Goal: Transaction & Acquisition: Purchase product/service

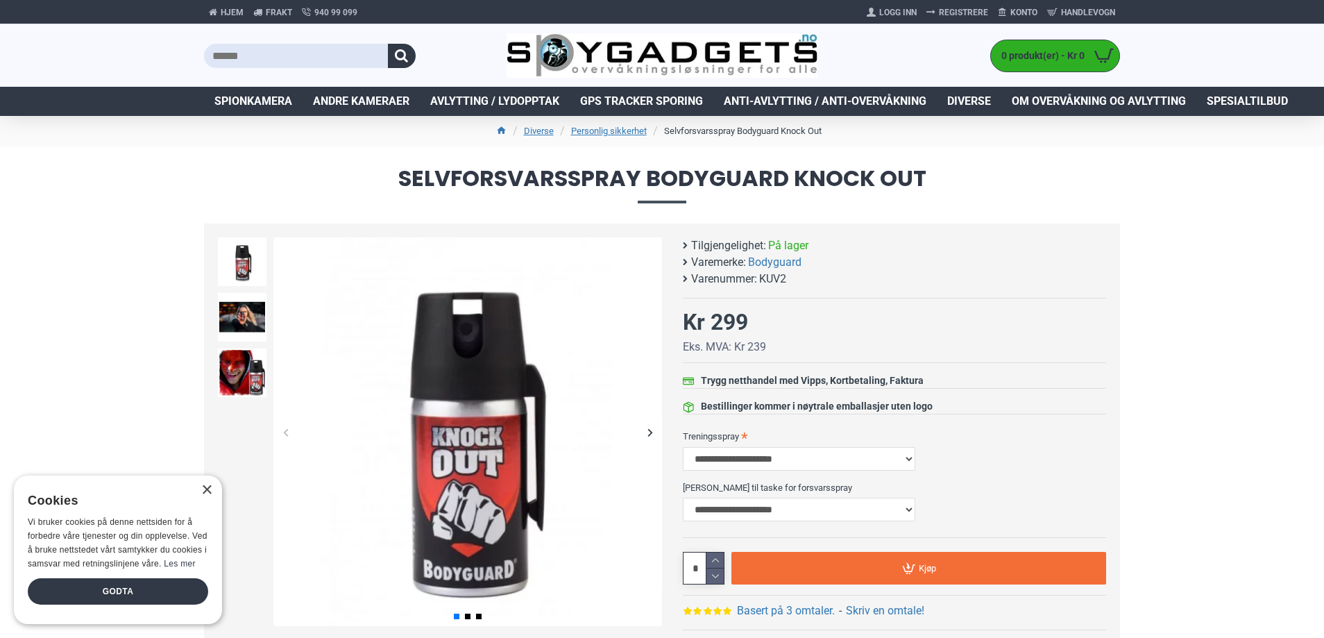
click at [922, 208] on h1 "Selvforsvarsspray Bodyguard Knock Out" at bounding box center [662, 184] width 1324 height 77
click at [251, 329] on img at bounding box center [242, 317] width 49 height 49
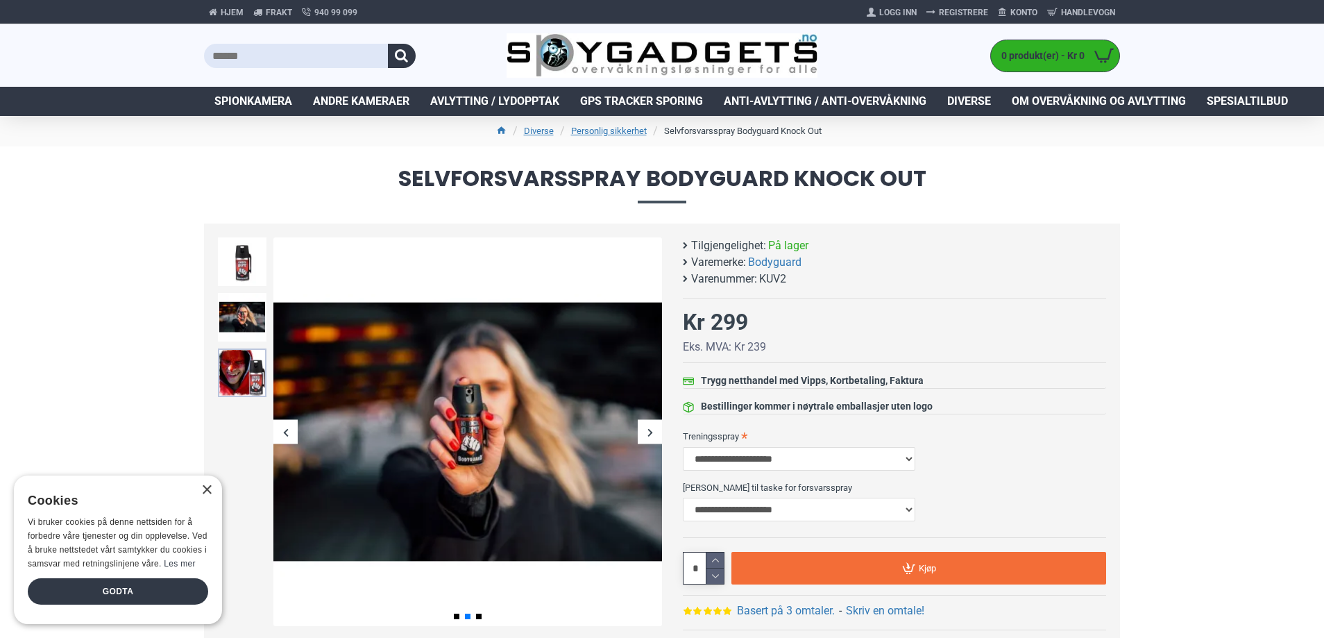
click at [245, 358] on img at bounding box center [242, 372] width 49 height 49
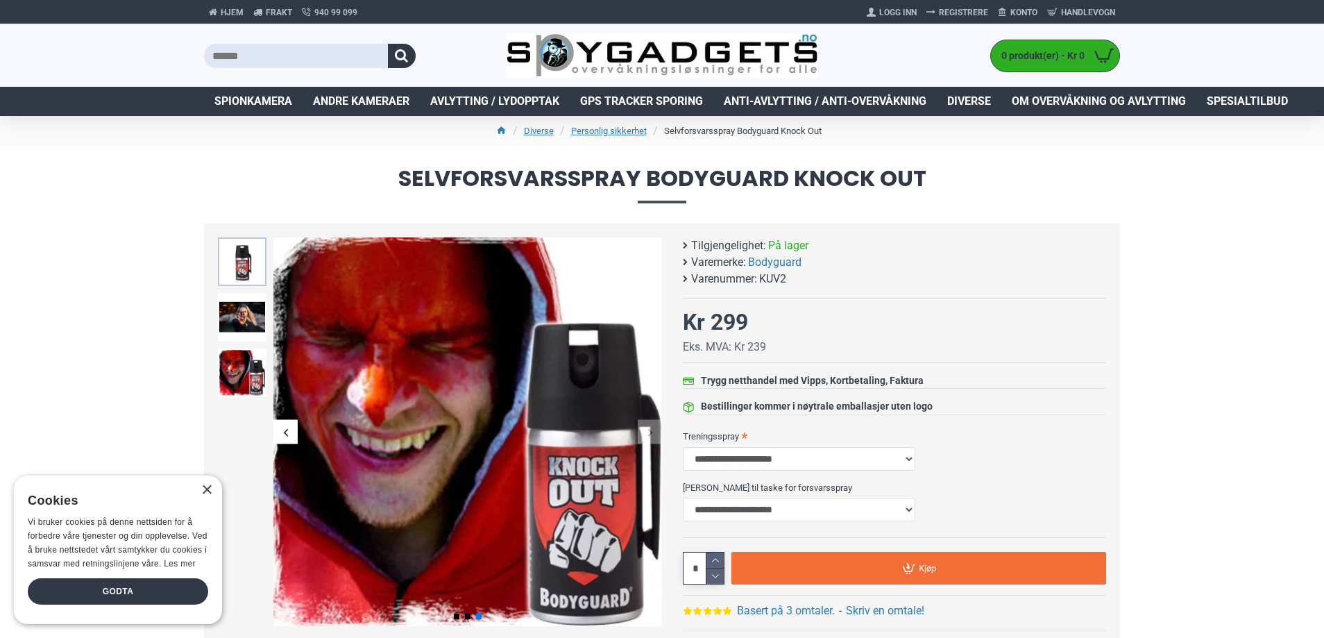
click at [234, 264] on img at bounding box center [242, 261] width 49 height 49
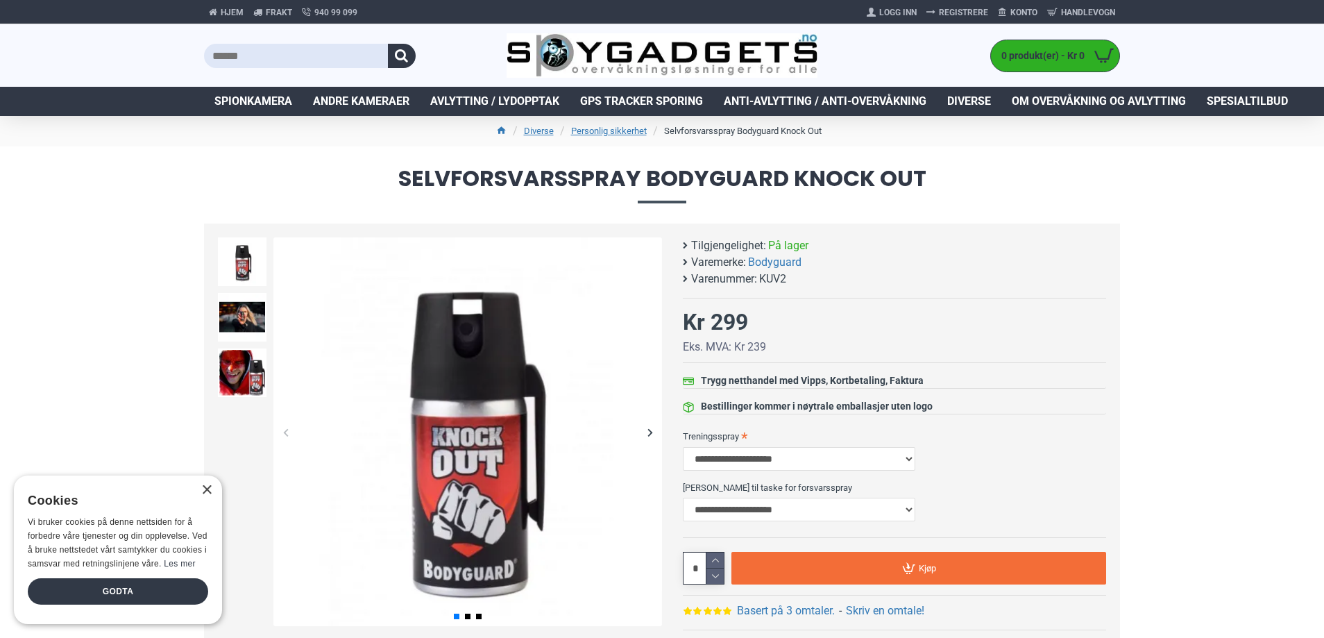
click at [983, 177] on span "Selvforsvarsspray Bodyguard Knock Out" at bounding box center [662, 184] width 916 height 35
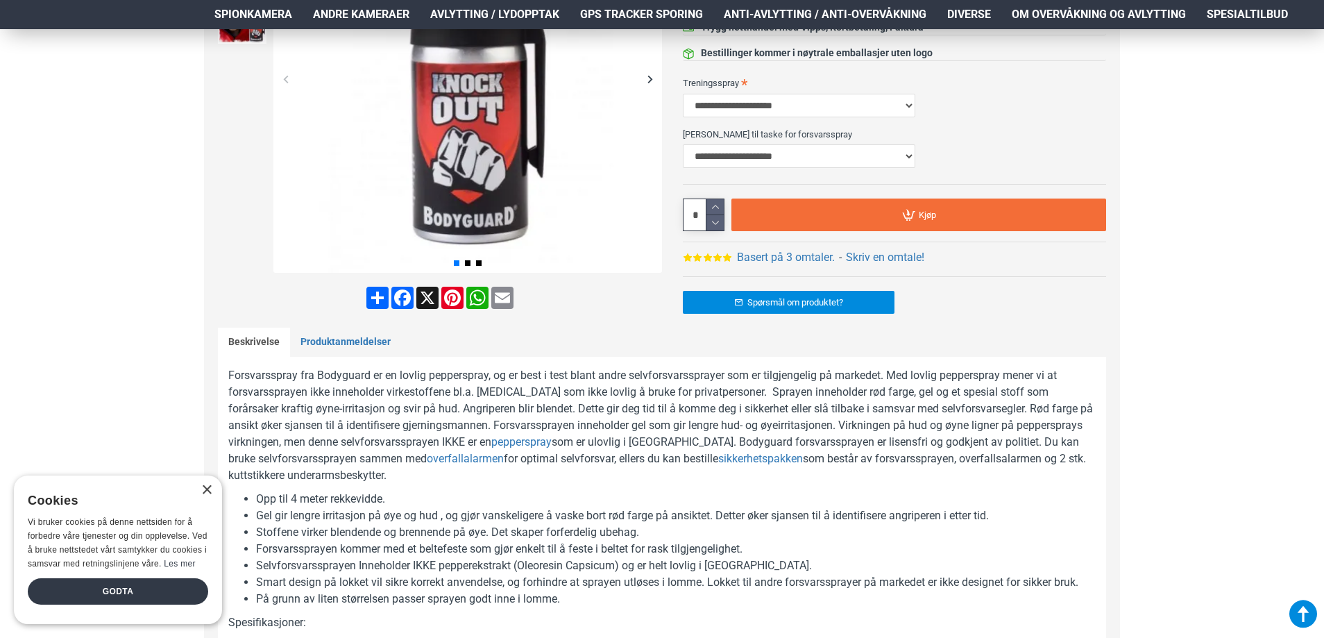
scroll to position [361, 0]
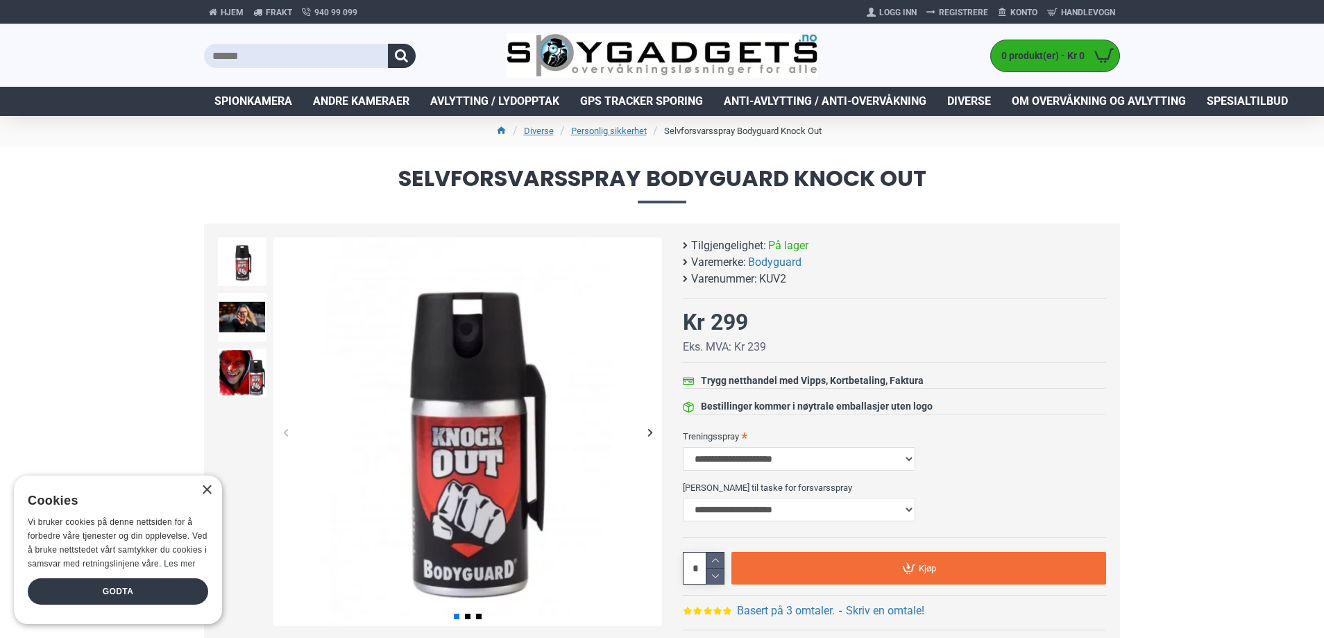
click at [907, 171] on span "Selvforsvarsspray Bodyguard Knock Out" at bounding box center [662, 184] width 916 height 35
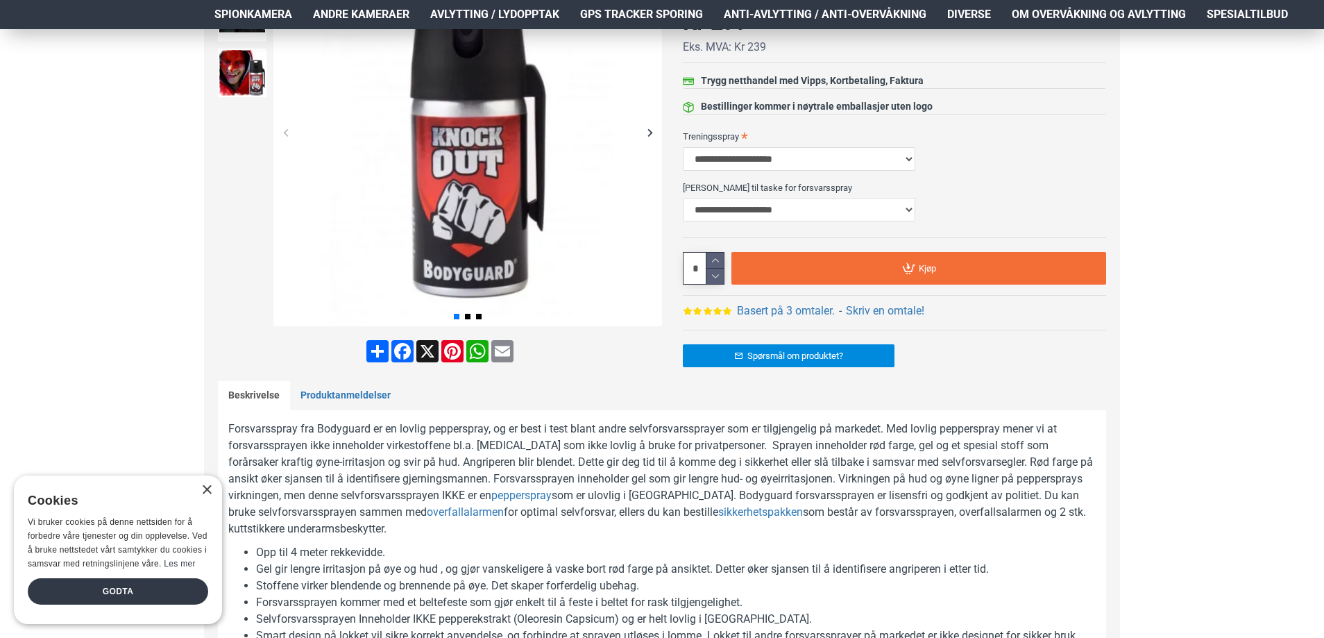
scroll to position [305, 0]
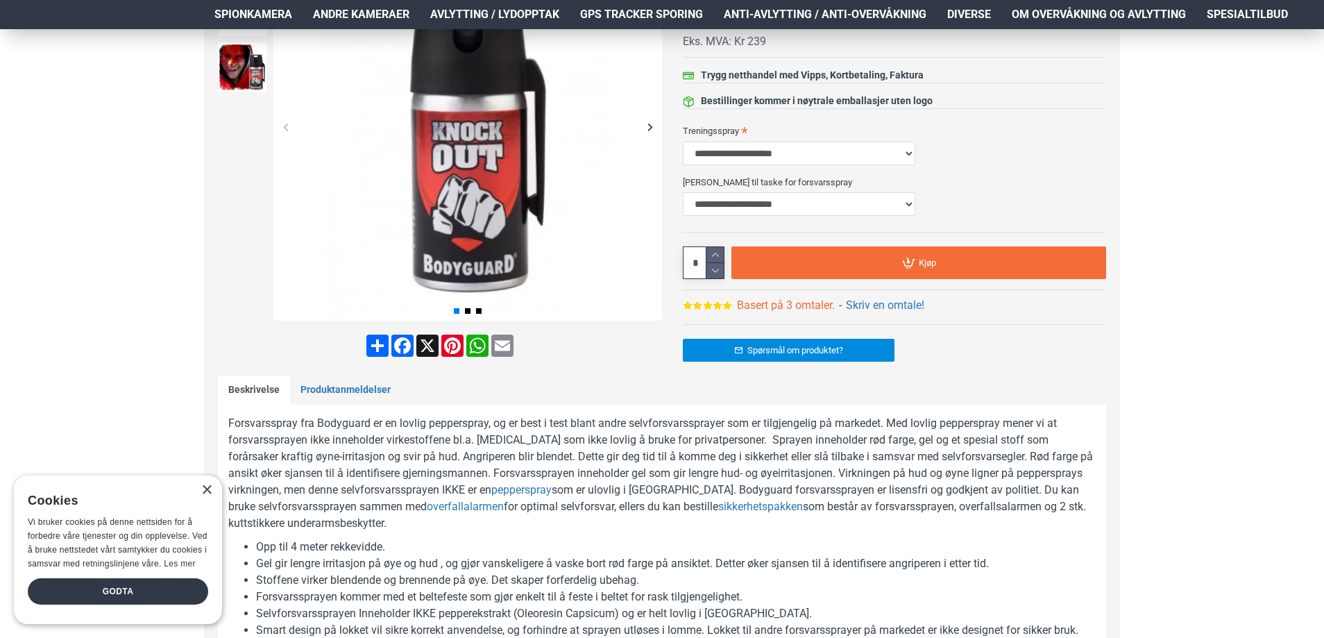
click at [786, 297] on link "Basert på 3 omtaler." at bounding box center [786, 305] width 98 height 17
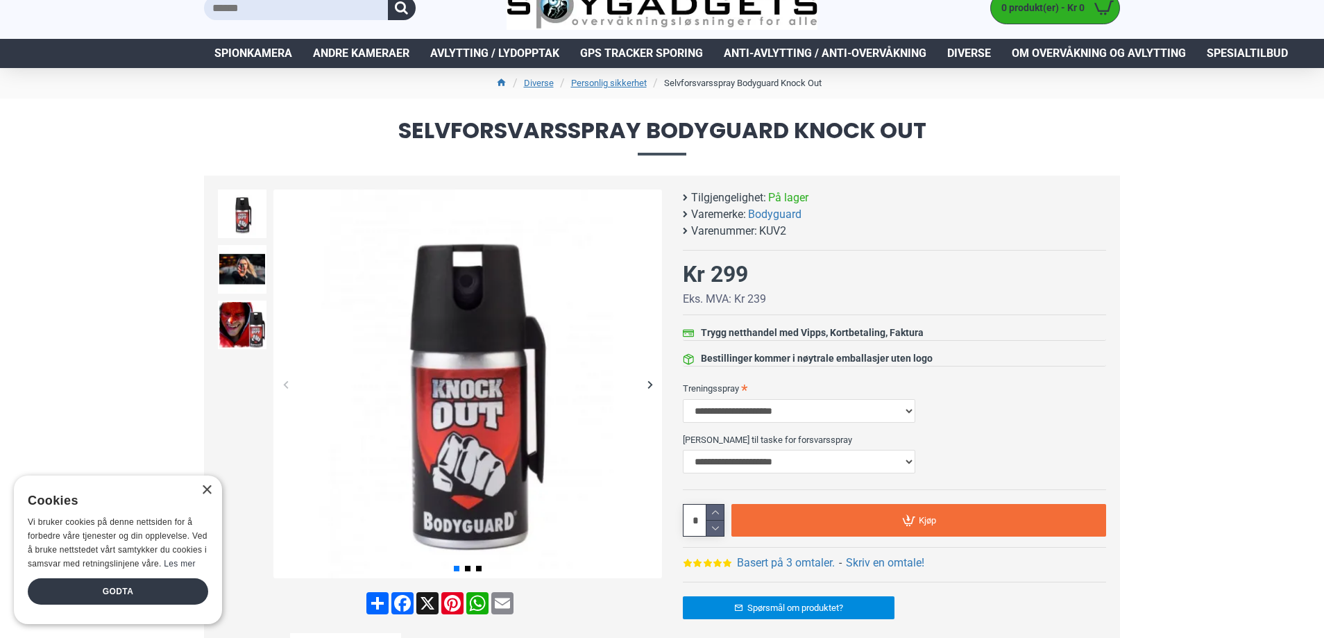
scroll to position [0, 0]
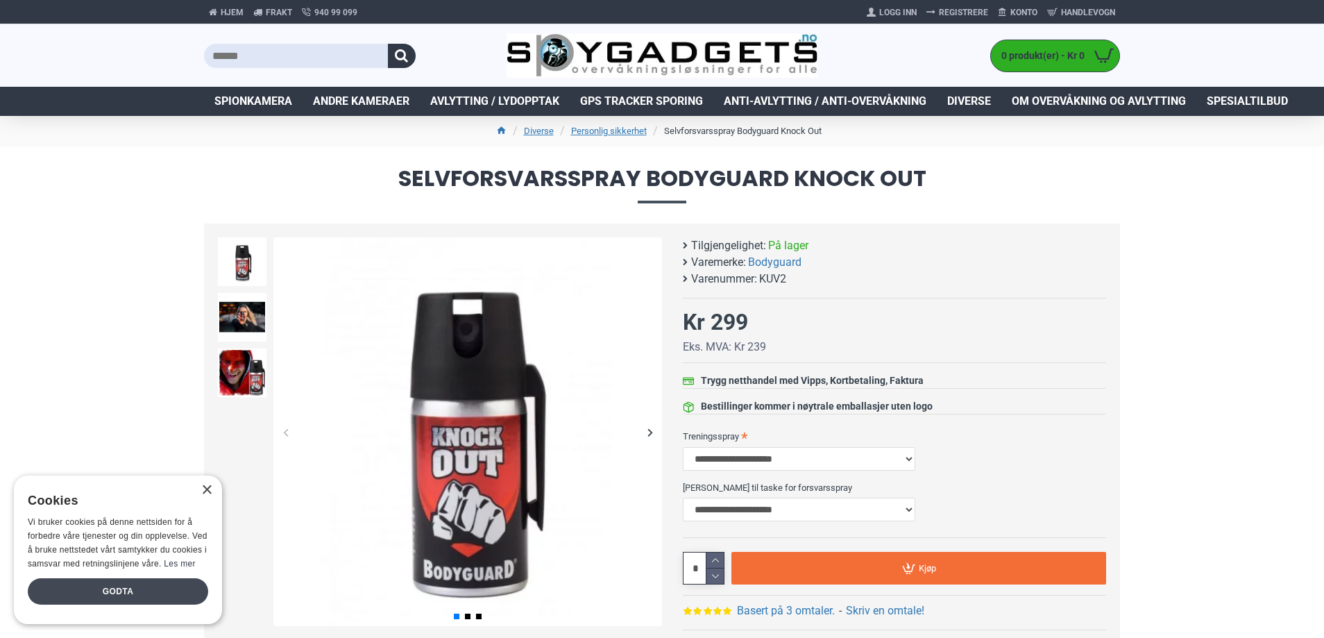
click at [135, 584] on div "Godta" at bounding box center [118, 591] width 180 height 26
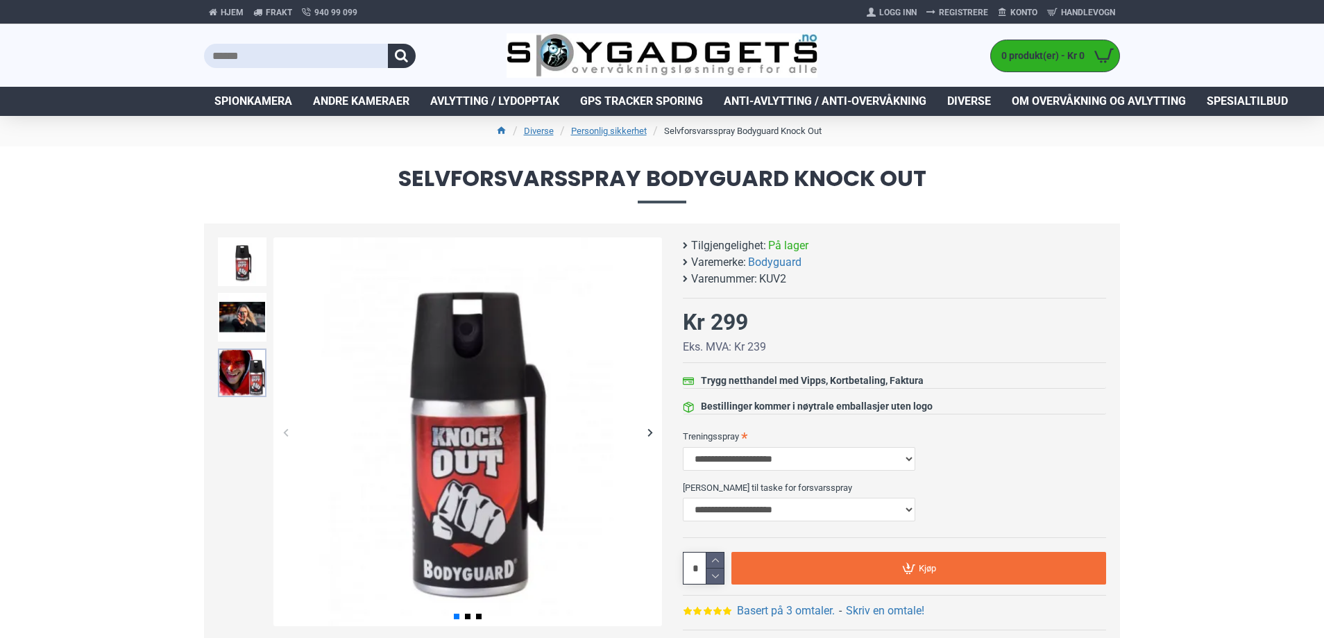
click at [228, 355] on img at bounding box center [242, 372] width 49 height 49
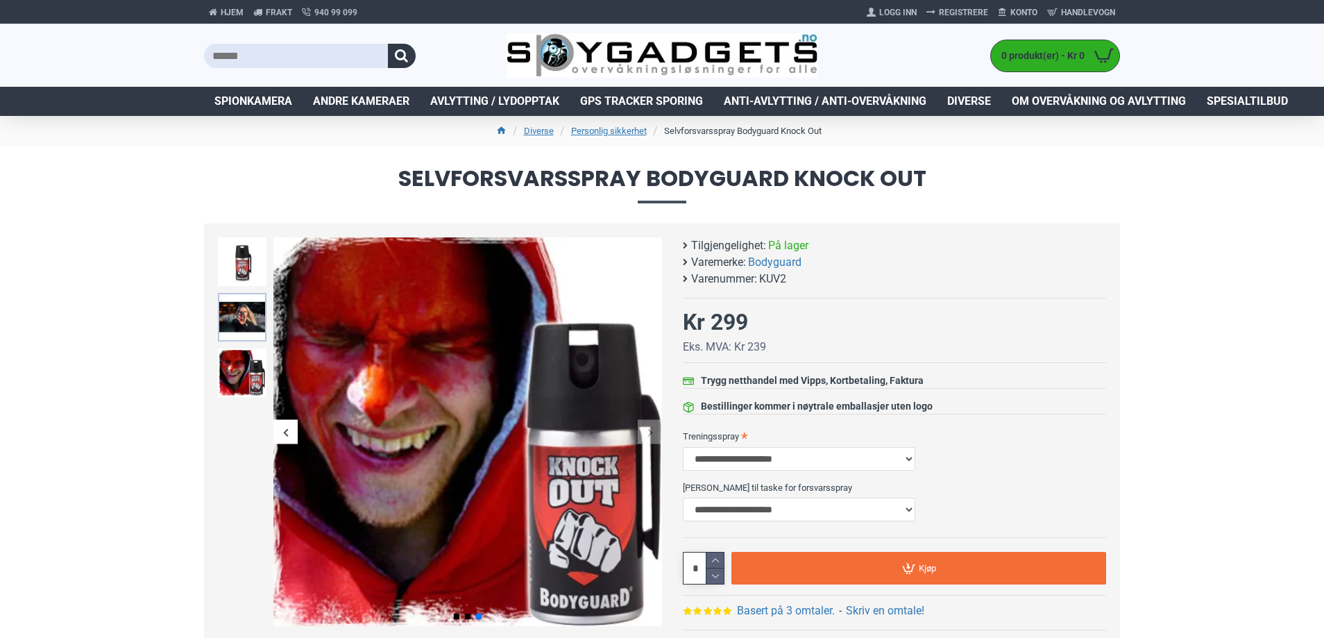
click at [243, 313] on img at bounding box center [242, 317] width 49 height 49
